Goal: Information Seeking & Learning: Learn about a topic

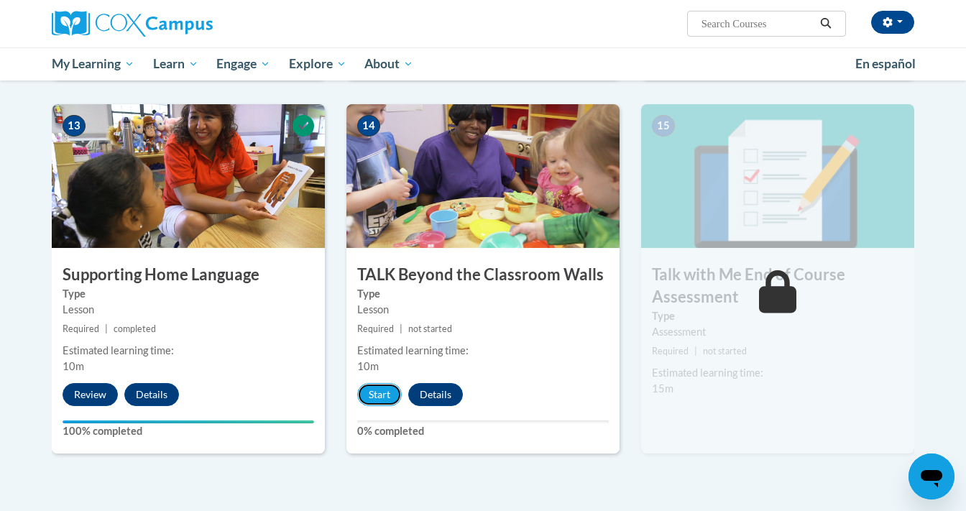
click at [385, 395] on button "Start" at bounding box center [379, 394] width 45 height 23
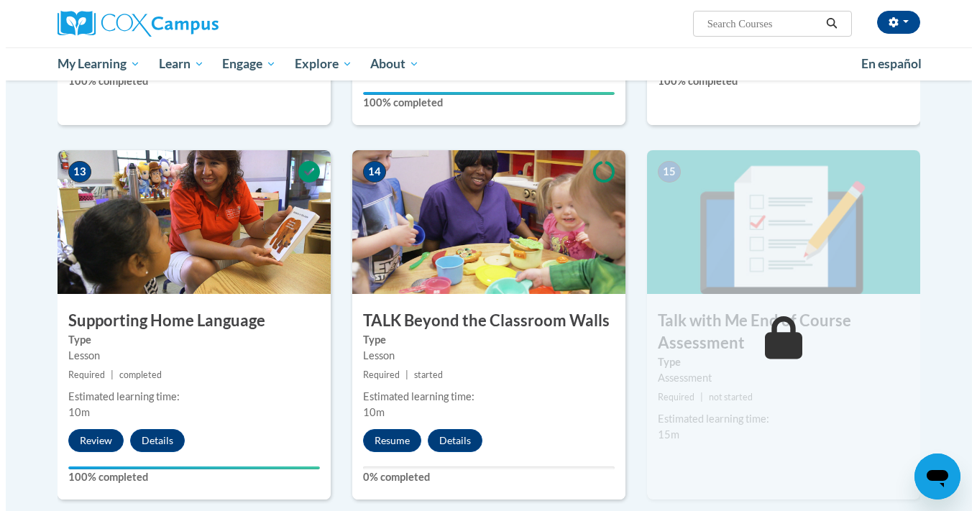
scroll to position [1809, 0]
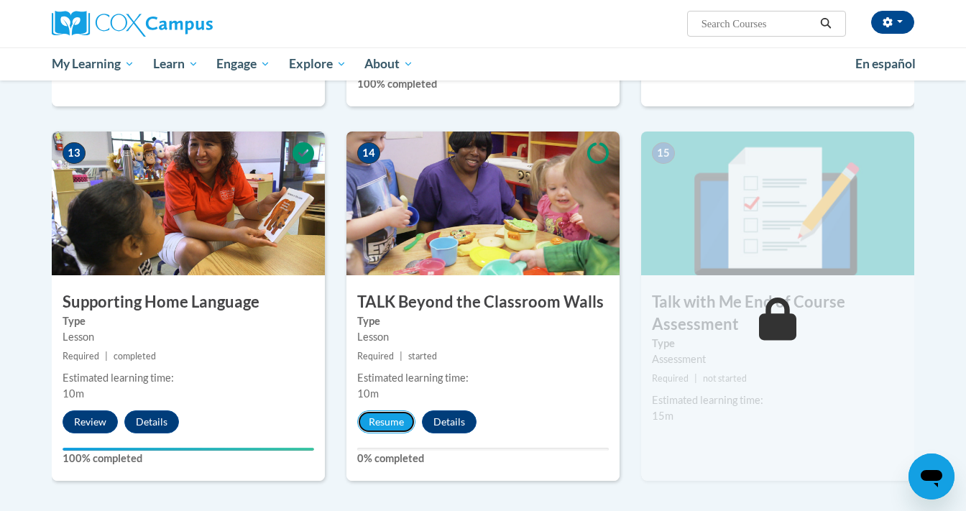
click at [400, 421] on button "Resume" at bounding box center [386, 422] width 58 height 23
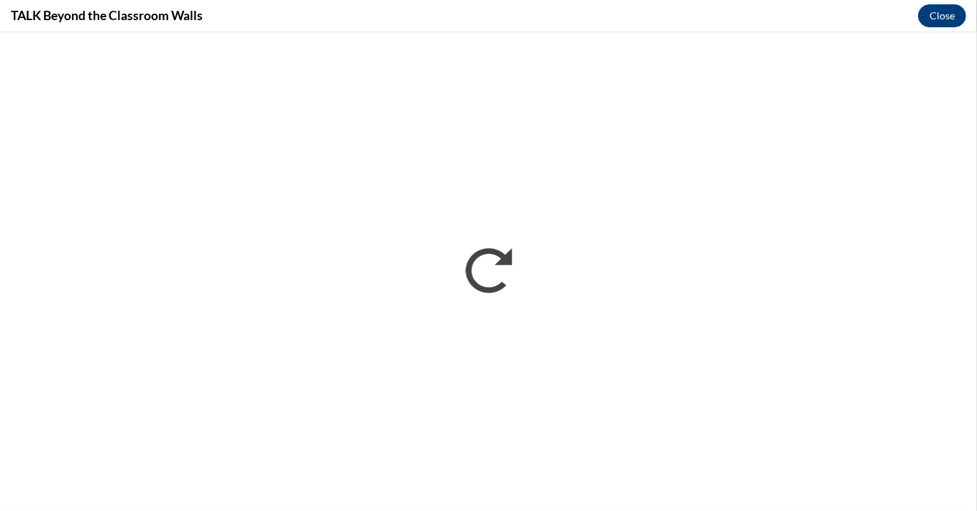
scroll to position [0, 0]
